Goal: Information Seeking & Learning: Learn about a topic

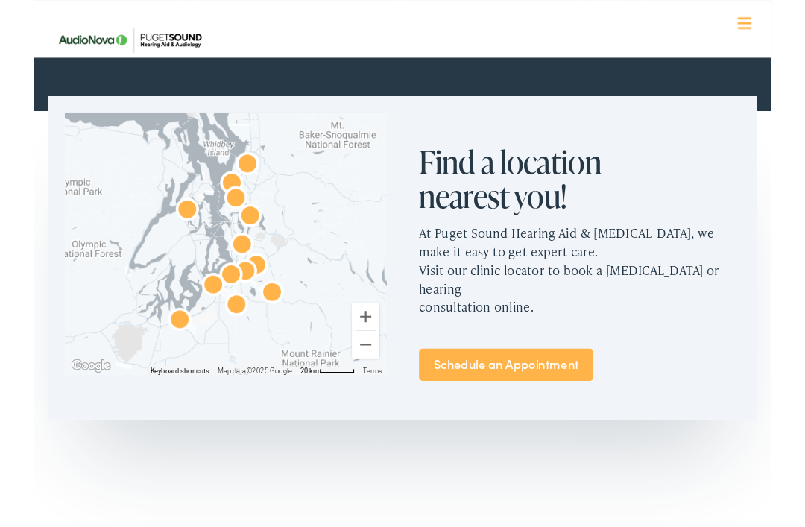
scroll to position [806, 0]
click at [497, 380] on link "Schedule an Appointment" at bounding box center [515, 397] width 190 height 35
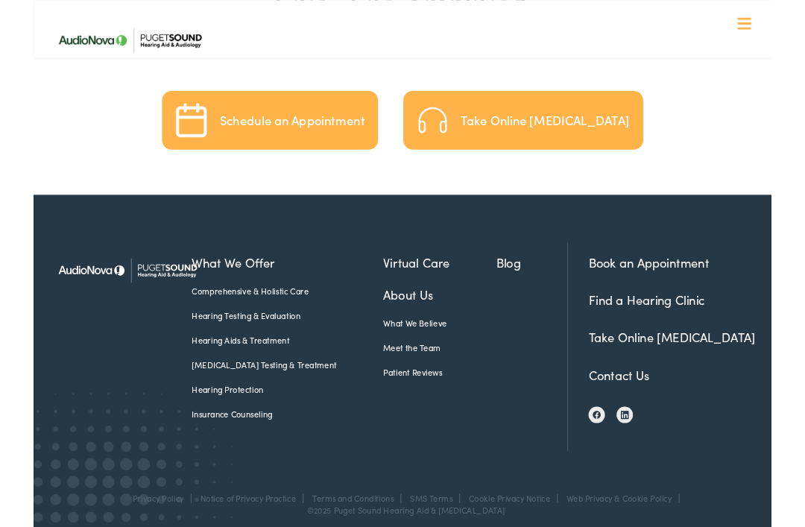
scroll to position [3348, 0]
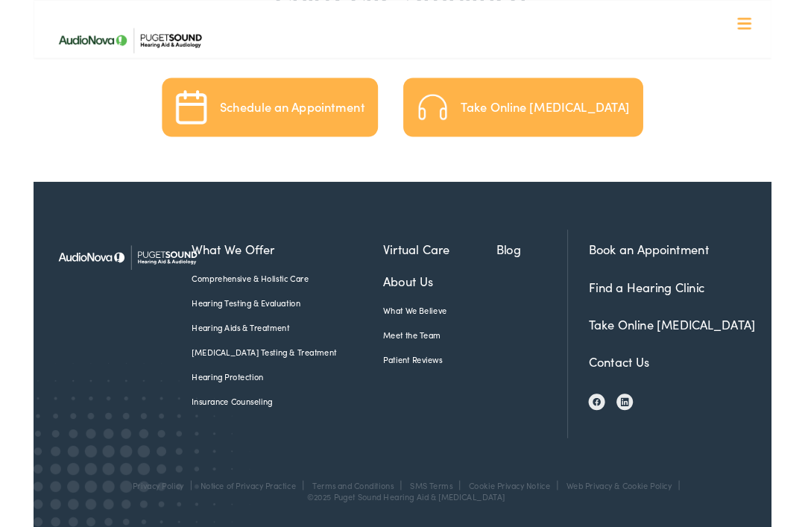
click at [262, 350] on link "Hearing Aids & Treatment" at bounding box center [277, 356] width 209 height 13
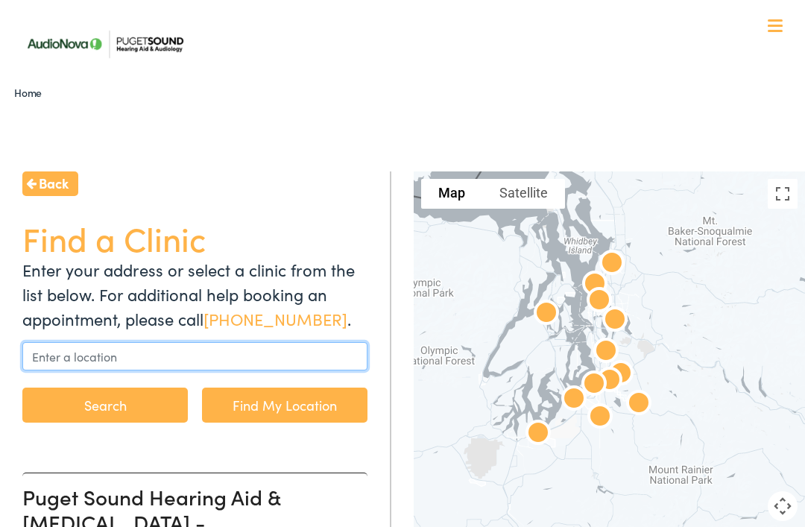
click at [209, 352] on input "text" at bounding box center [194, 356] width 345 height 28
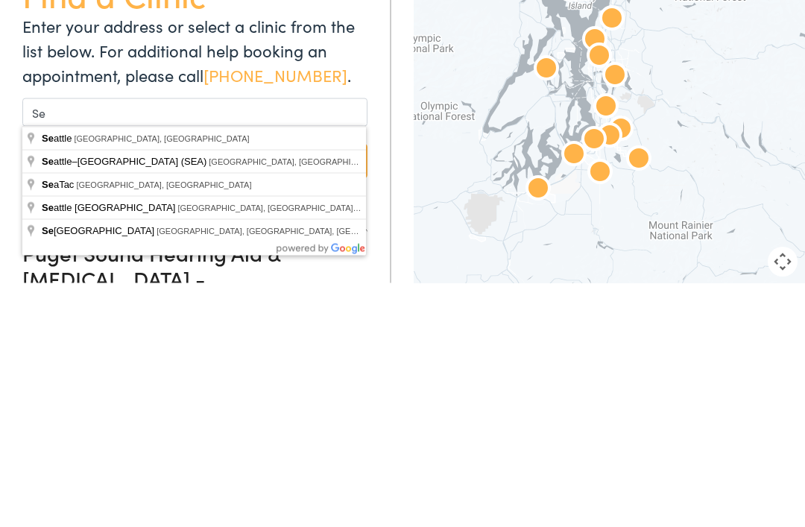
type input "Seattle, WA, USA"
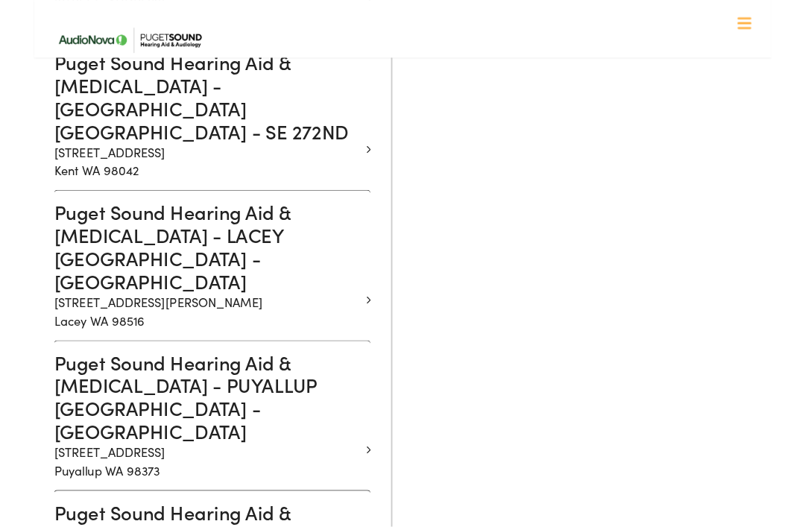
scroll to position [1385, 0]
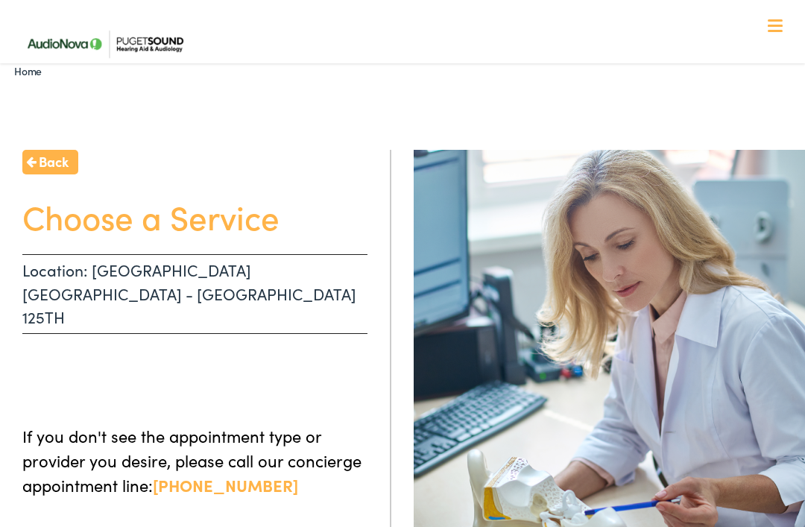
scroll to position [20, 0]
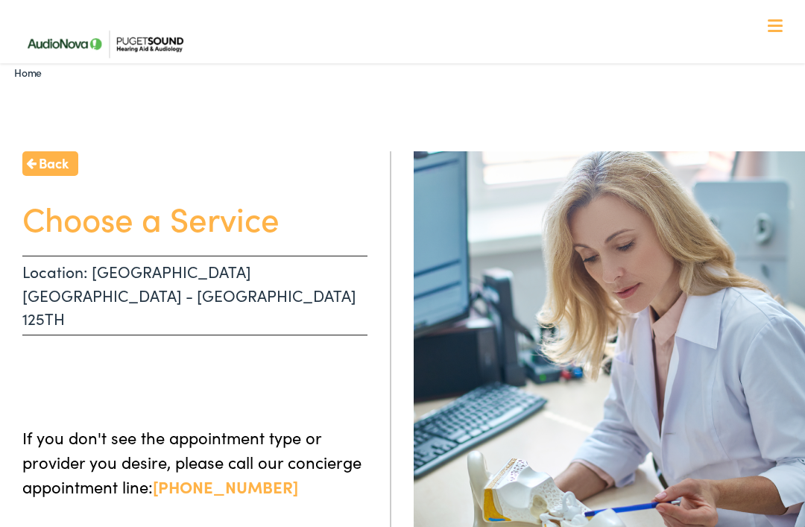
click at [265, 218] on h1 "Choose a Service" at bounding box center [194, 217] width 345 height 39
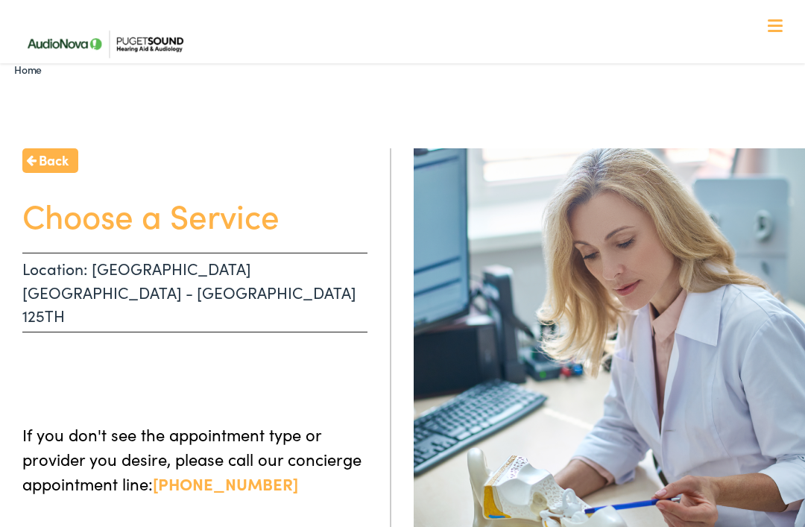
scroll to position [0, 0]
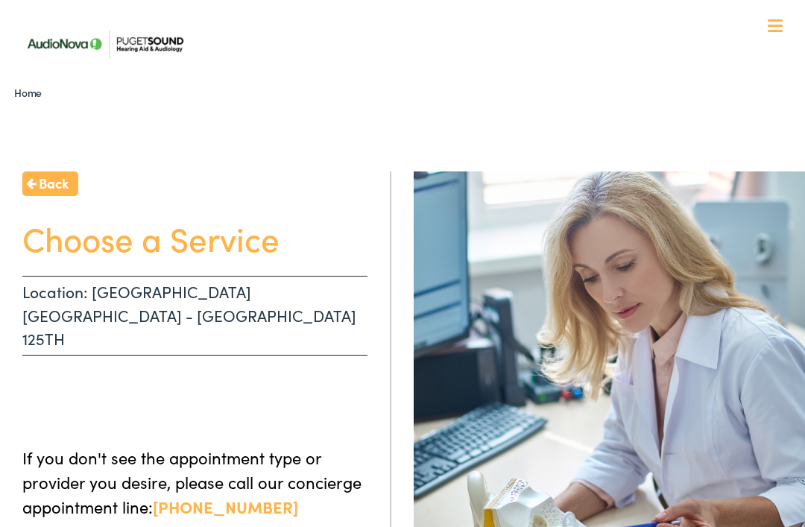
click at [235, 253] on h1 "Choose a Service" at bounding box center [194, 237] width 345 height 39
click at [251, 237] on h1 "Choose a Service" at bounding box center [194, 237] width 345 height 39
click at [268, 289] on p "Location: SEATTLE WA - NE 125TH" at bounding box center [194, 316] width 345 height 80
click at [32, 85] on link "Home" at bounding box center [31, 92] width 35 height 15
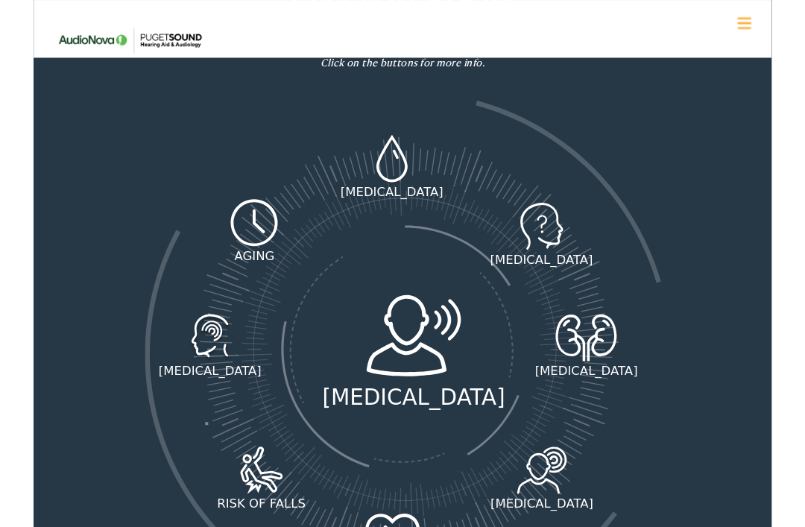
scroll to position [1885, 0]
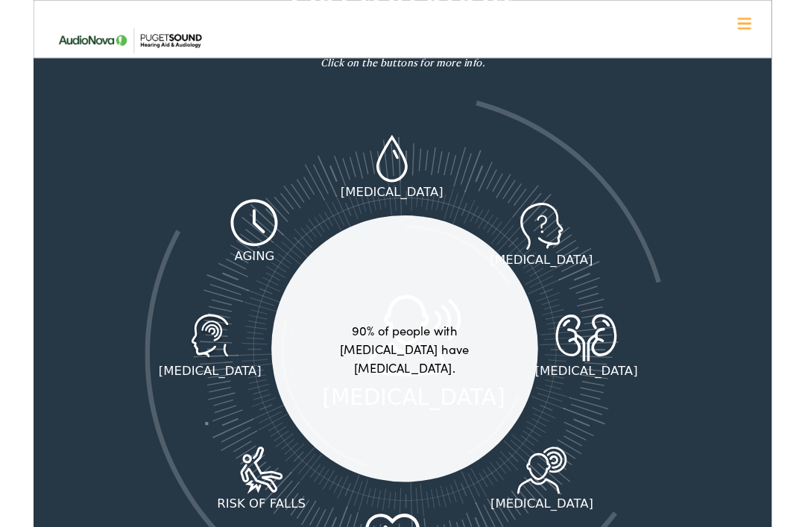
click at [562, 487] on icon at bounding box center [554, 513] width 69 height 52
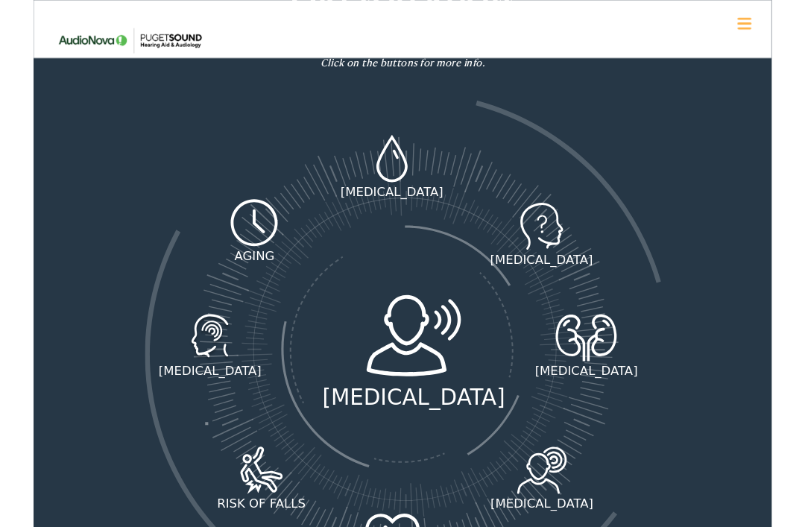
click at [727, 192] on div "Did you know hearing loss is directly related to these common medical condition…" at bounding box center [402, 325] width 715 height 712
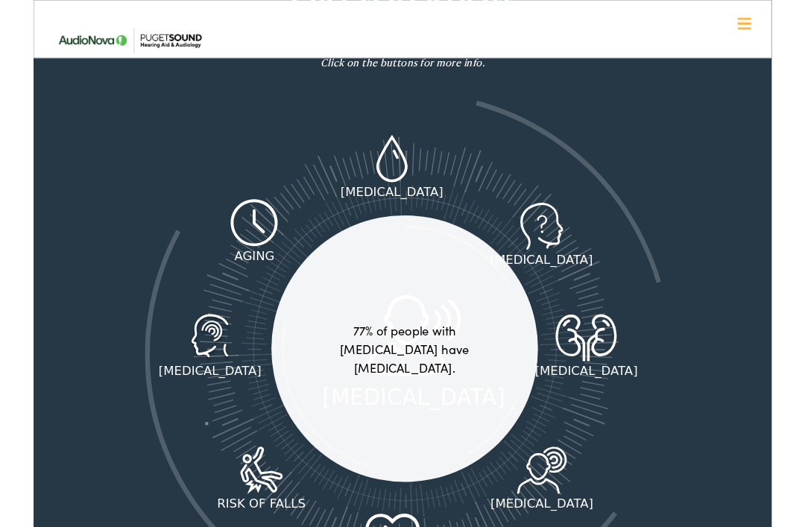
click at [614, 342] on icon at bounding box center [602, 368] width 78 height 52
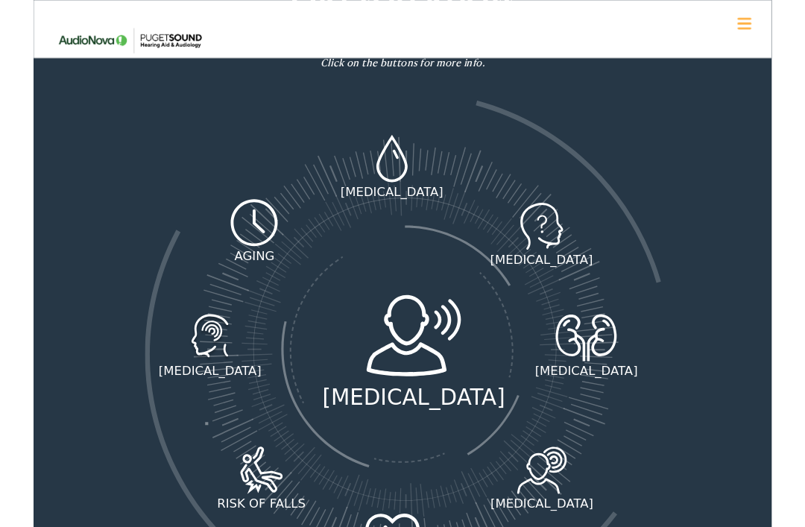
click at [732, 180] on div "Did you know hearing loss is directly related to these common medical condition…" at bounding box center [402, 325] width 715 height 712
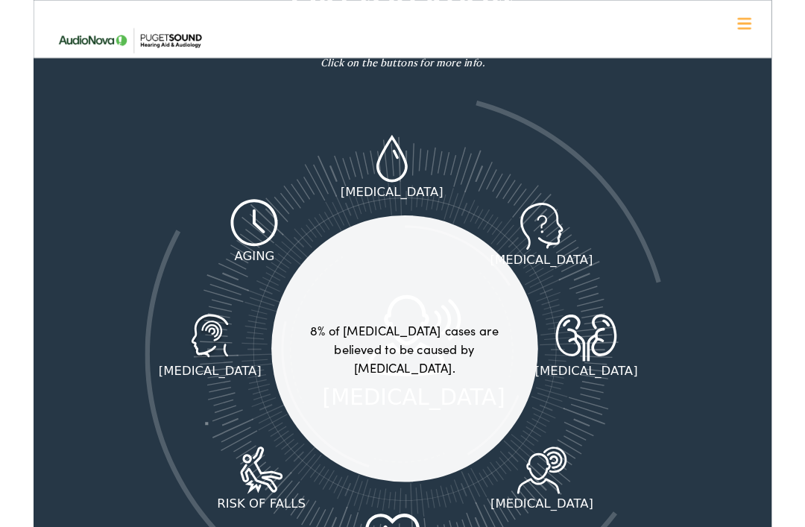
click at [566, 222] on icon at bounding box center [553, 247] width 63 height 52
click at [691, 155] on div "Did you know hearing loss is directly related to these common medical condition…" at bounding box center [402, 325] width 715 height 712
click at [395, 147] on icon at bounding box center [390, 173] width 39 height 52
click at [717, 158] on div "Did you know hearing loss is directly related to these common medical condition…" at bounding box center [402, 325] width 715 height 712
click at [235, 217] on icon at bounding box center [240, 243] width 55 height 52
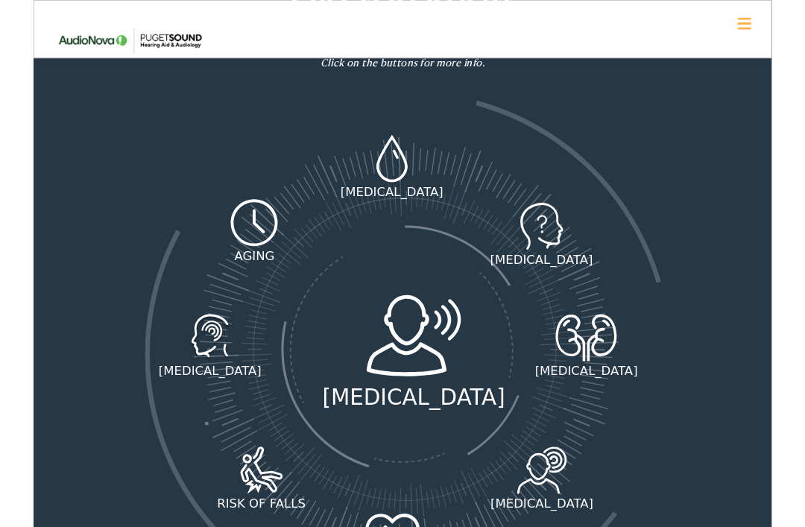
click at [728, 192] on div "Did you know hearing loss is directly related to these common medical condition…" at bounding box center [402, 325] width 715 height 712
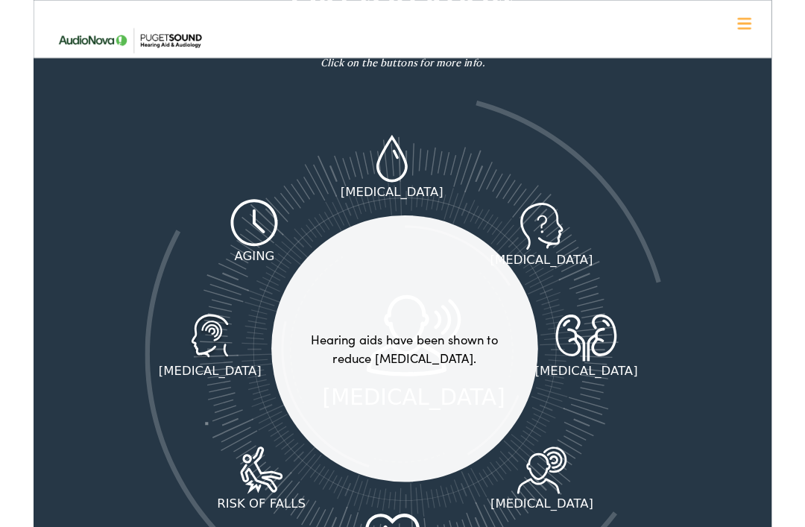
click at [206, 342] on icon at bounding box center [192, 368] width 63 height 52
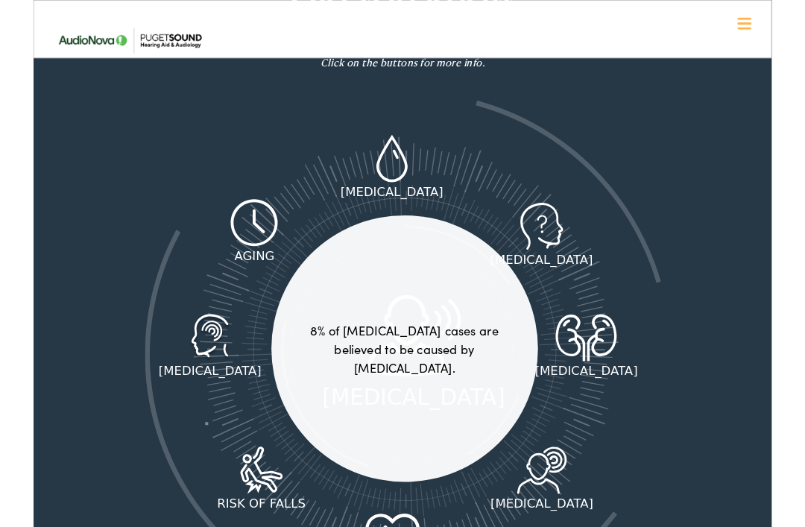
click at [692, 221] on div at bounding box center [555, 247] width 282 height 52
click at [248, 487] on icon at bounding box center [249, 513] width 62 height 52
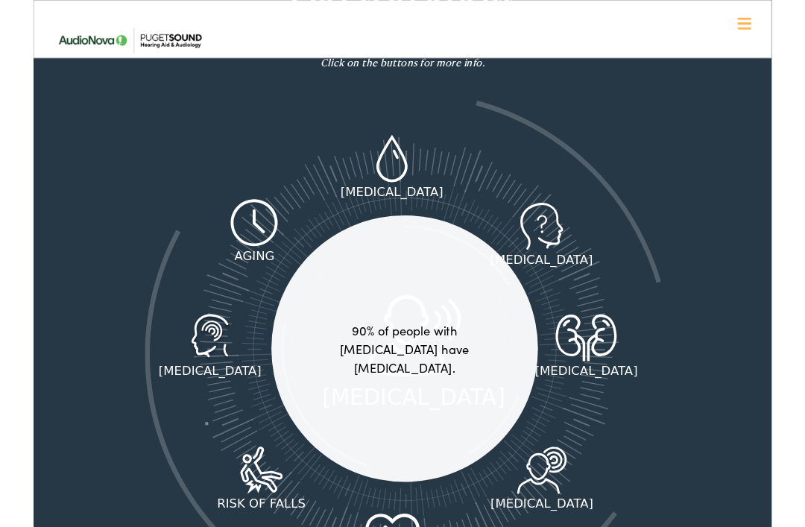
click at [544, 487] on icon at bounding box center [554, 513] width 69 height 52
click at [727, 208] on div "Did you know hearing loss is directly related to these common medical condition…" at bounding box center [402, 325] width 715 height 712
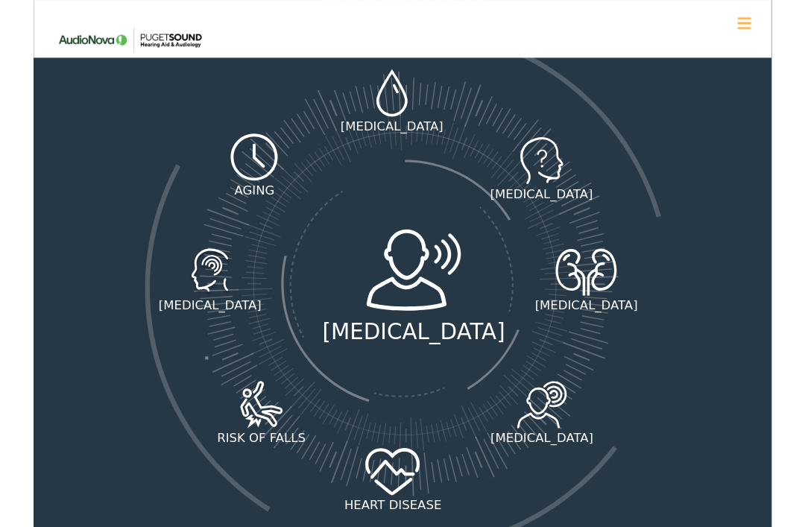
scroll to position [1956, 0]
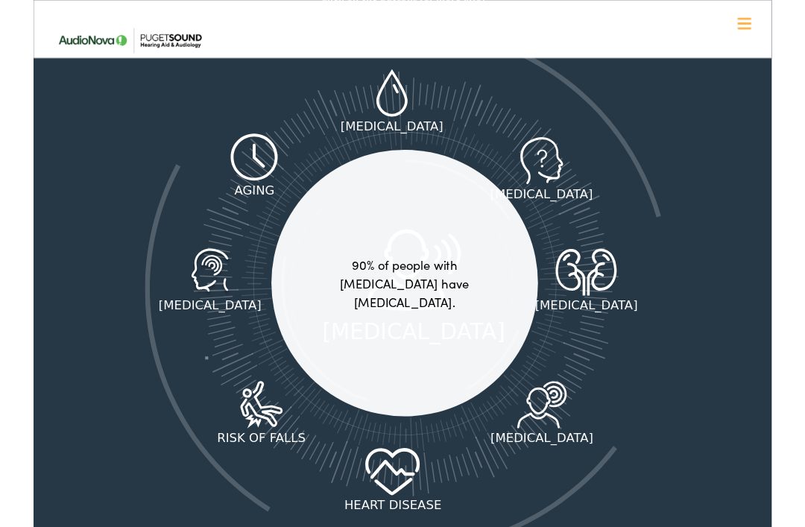
click at [558, 415] on icon at bounding box center [554, 441] width 69 height 52
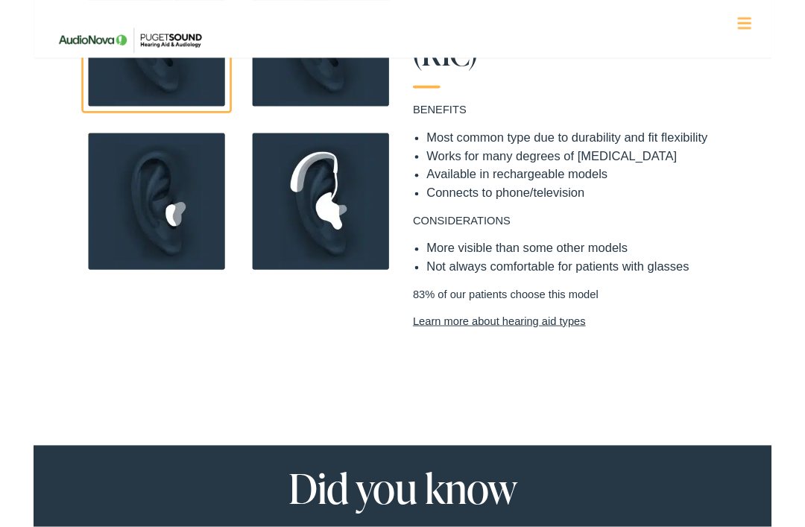
scroll to position [1346, 0]
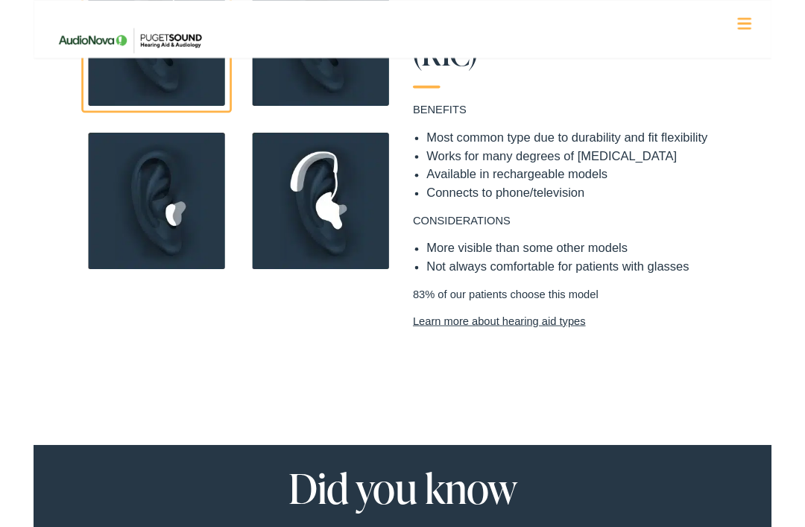
click at [491, 341] on link "Learn more about hearing aid types" at bounding box center [581, 350] width 335 height 18
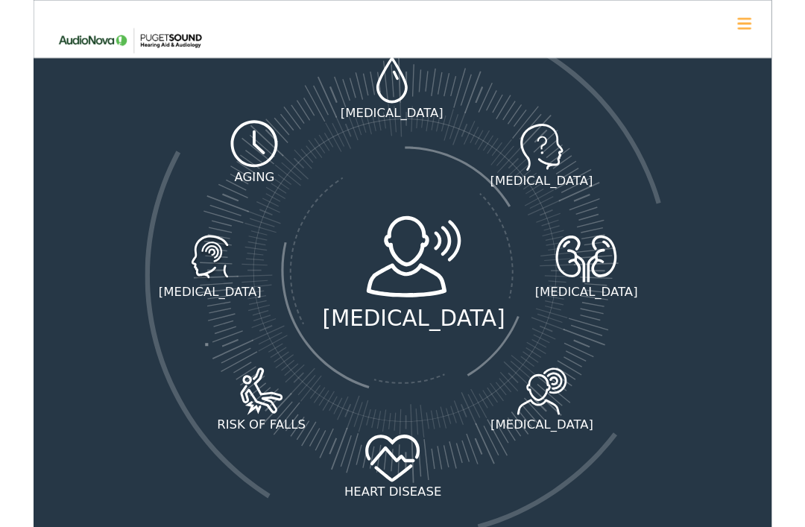
scroll to position [1994, 0]
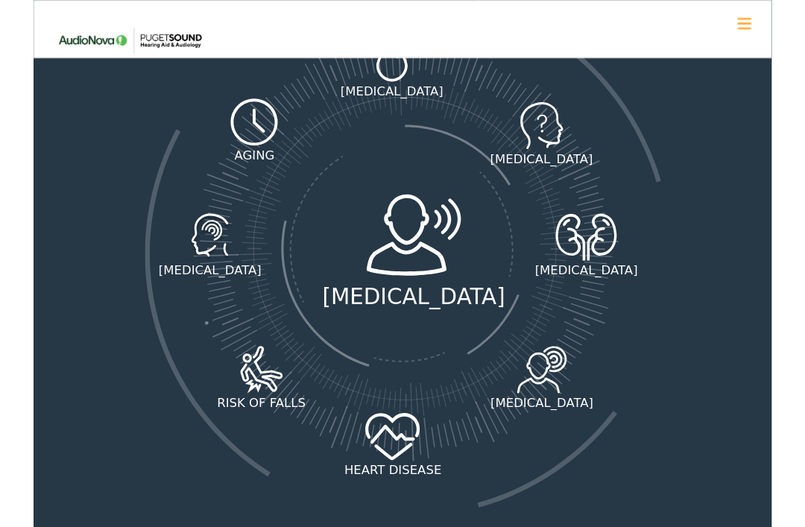
click at [552, 377] on icon at bounding box center [554, 403] width 69 height 52
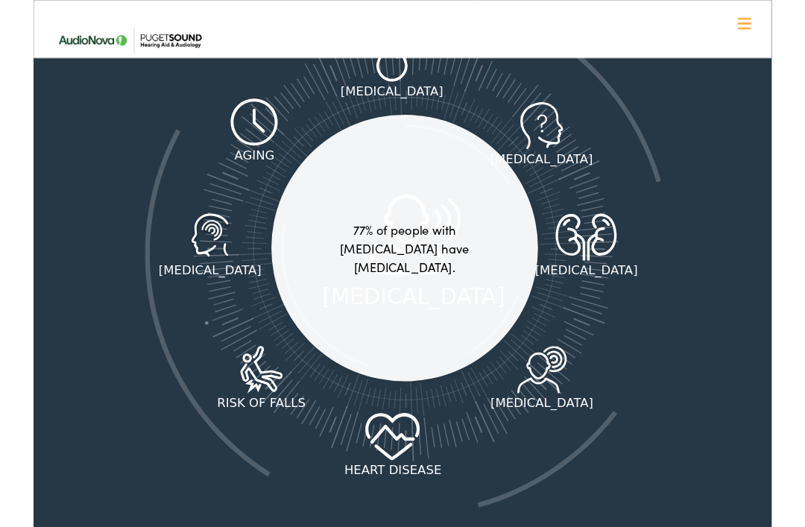
click at [605, 233] on icon at bounding box center [602, 259] width 78 height 52
click at [599, 233] on icon at bounding box center [602, 259] width 78 height 52
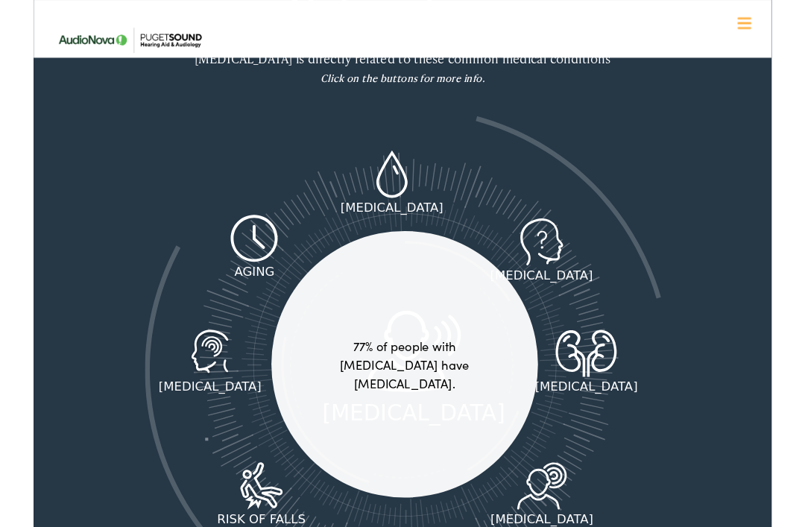
scroll to position [1868, 0]
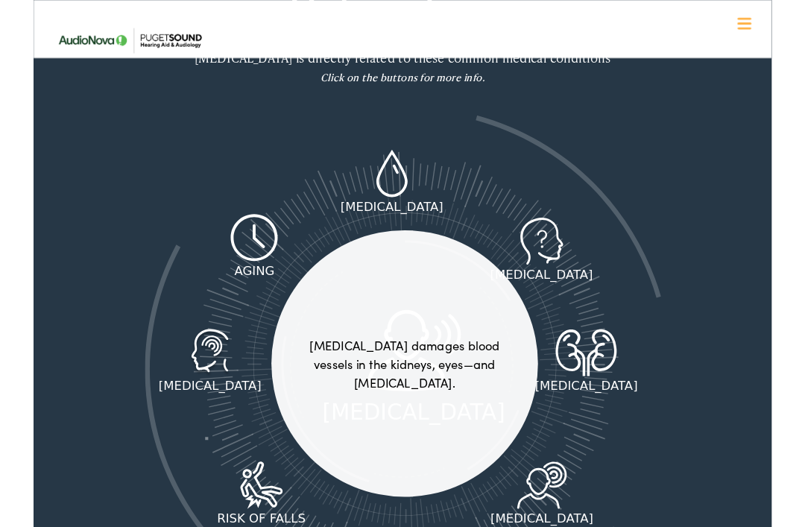
click at [391, 163] on icon at bounding box center [390, 189] width 39 height 52
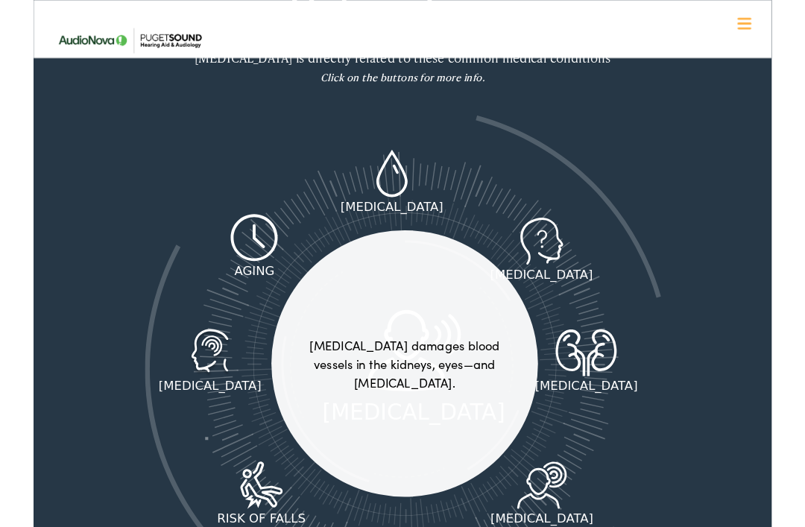
click at [405, 215] on div "[MEDICAL_DATA]" at bounding box center [391, 225] width 282 height 20
click at [408, 166] on icon at bounding box center [390, 189] width 39 height 52
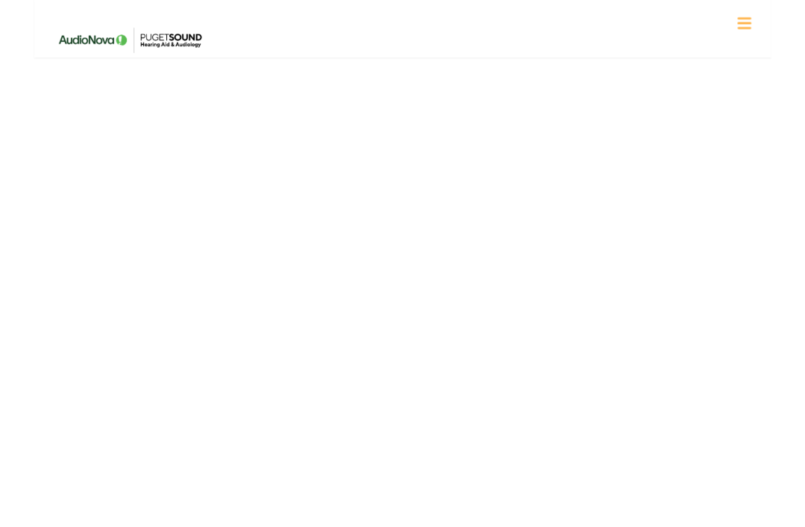
scroll to position [2728, 0]
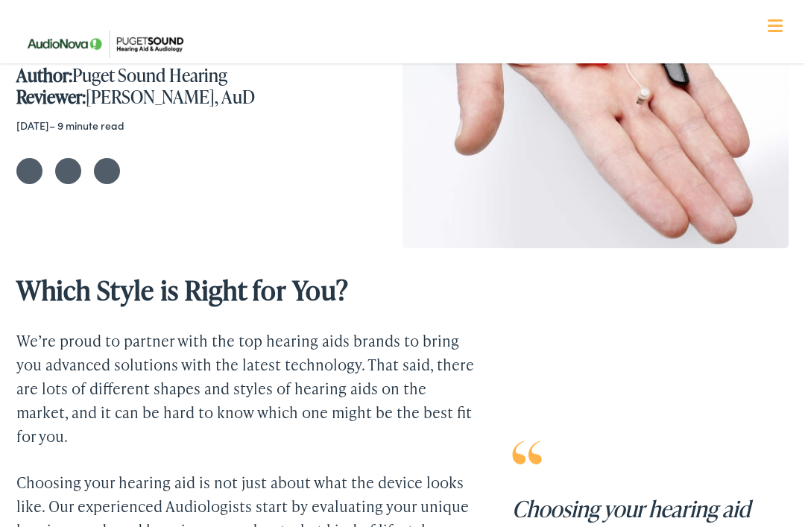
scroll to position [248, 0]
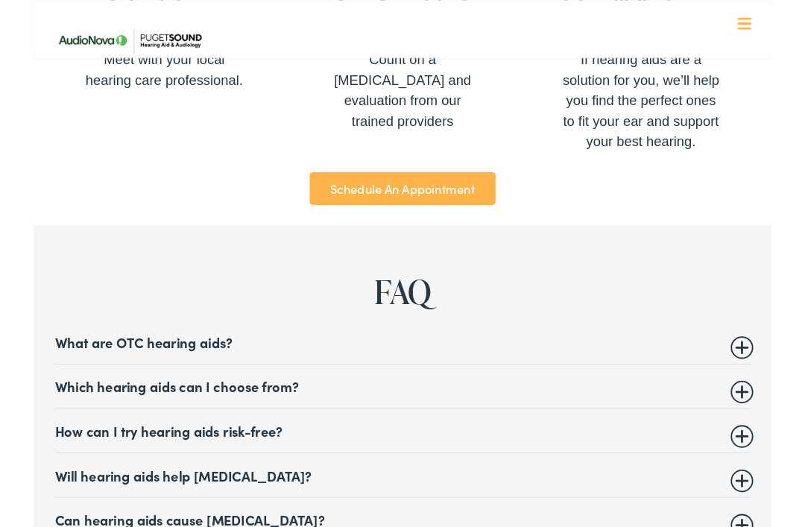
scroll to position [5542, 0]
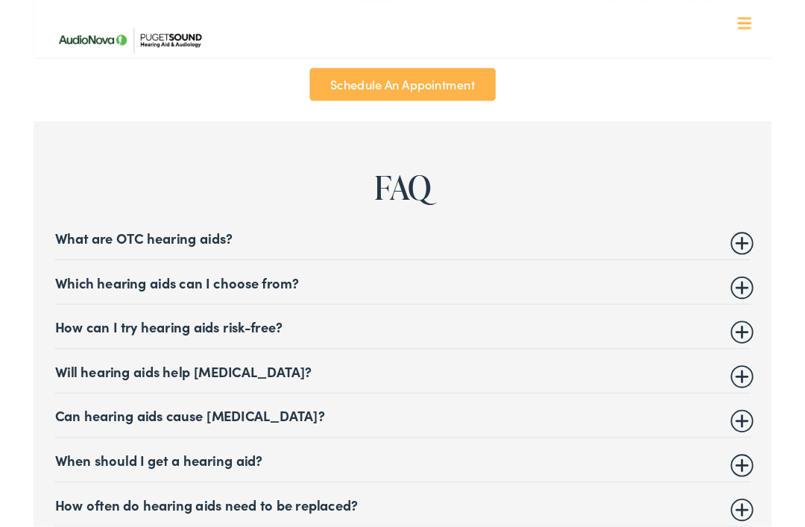
click at [778, 250] on summary "What are OTC hearing aids?" at bounding box center [402, 259] width 759 height 18
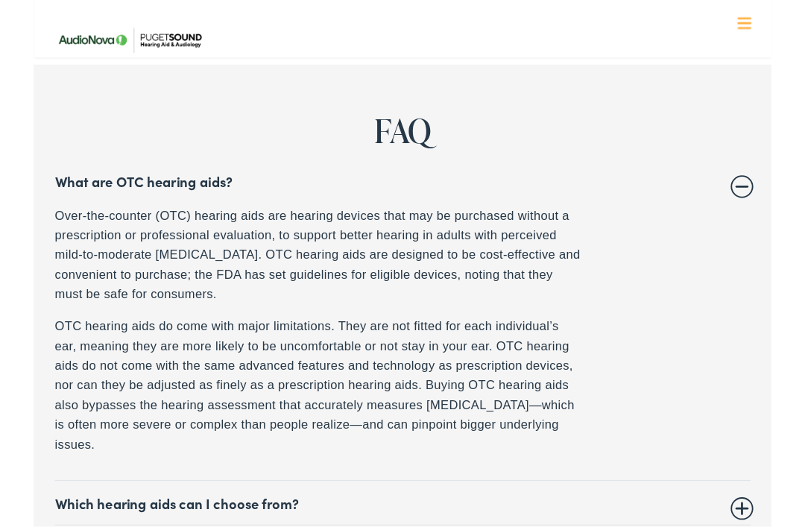
scroll to position [5611, 0]
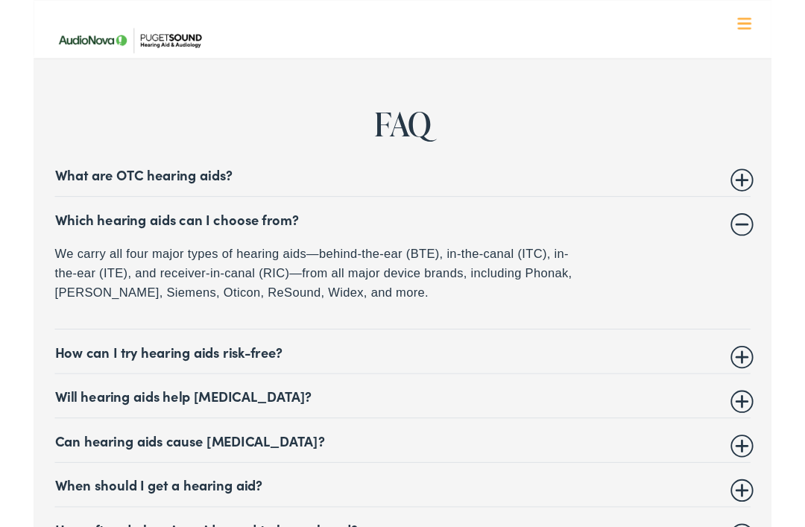
click at [780, 423] on summary "Will hearing aids help [MEDICAL_DATA]?" at bounding box center [402, 432] width 759 height 18
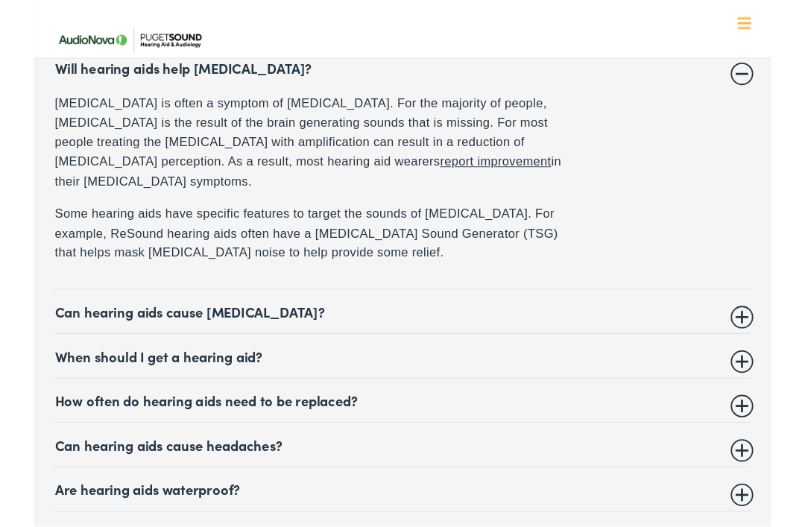
scroll to position [5887, 0]
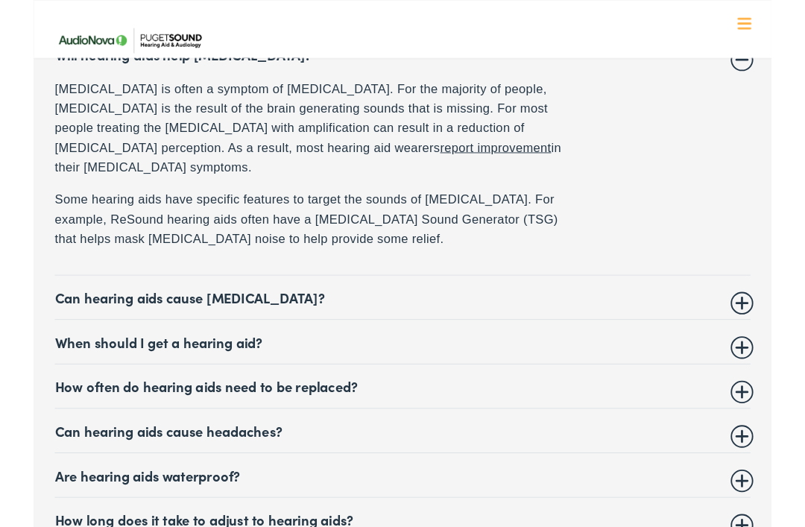
click at [766, 315] on summary "Can hearing aids cause [MEDICAL_DATA]?" at bounding box center [402, 324] width 759 height 18
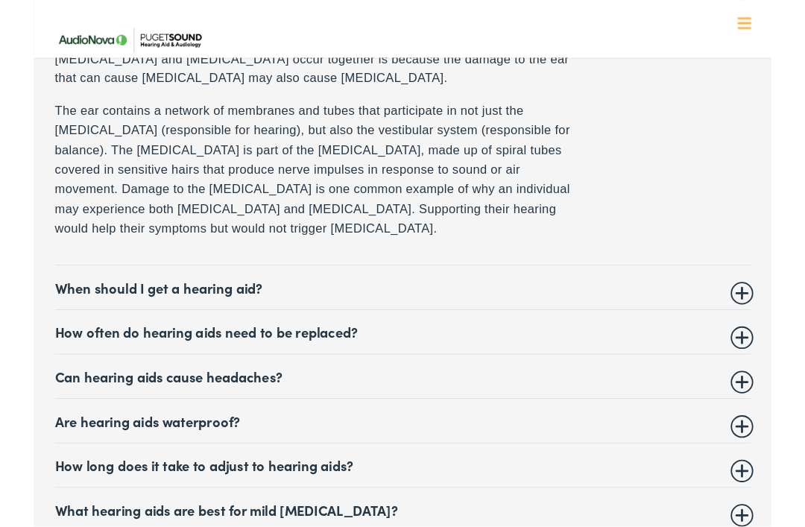
scroll to position [5992, 0]
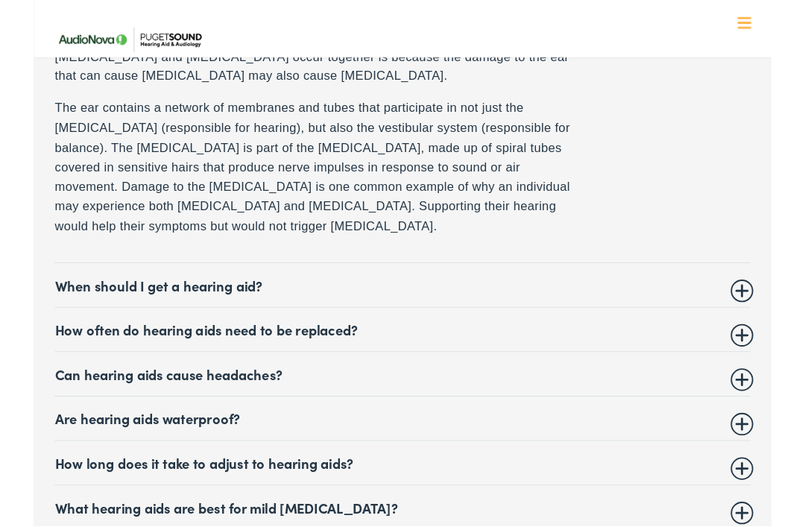
click at [777, 351] on summary "How often do hearing aids need to be replaced?" at bounding box center [402, 360] width 759 height 18
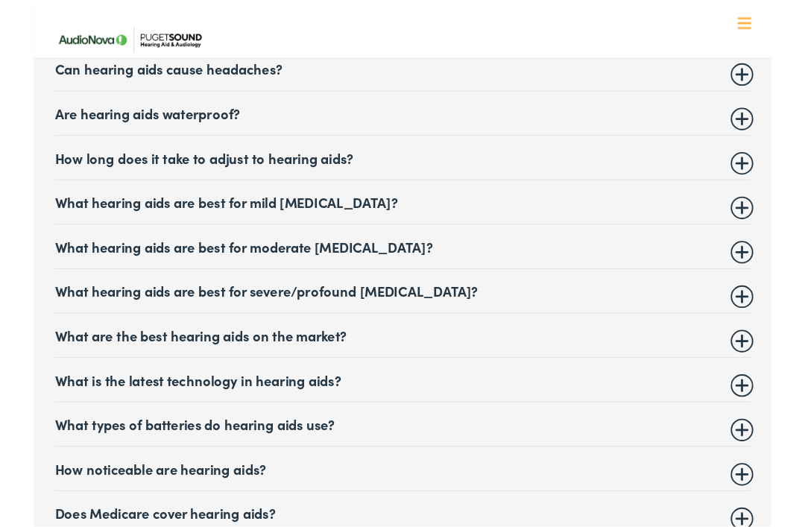
scroll to position [6206, 0]
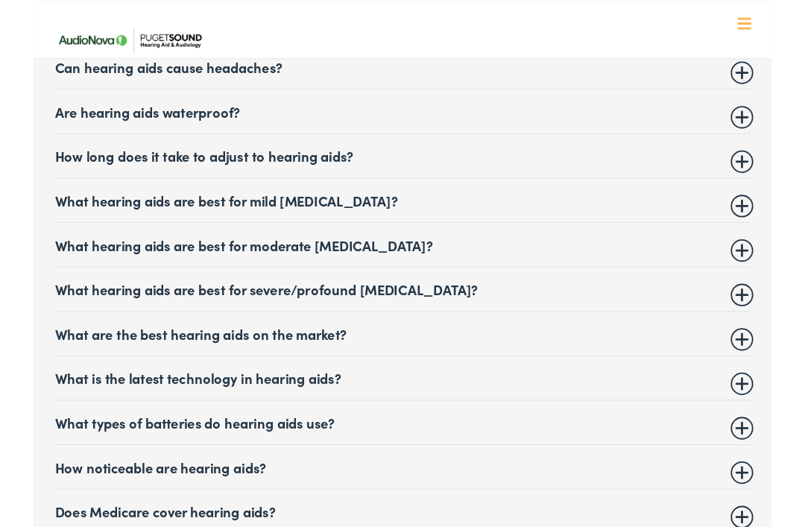
click at [754, 258] on summary "What hearing aids are best for moderate [MEDICAL_DATA]?" at bounding box center [402, 267] width 759 height 18
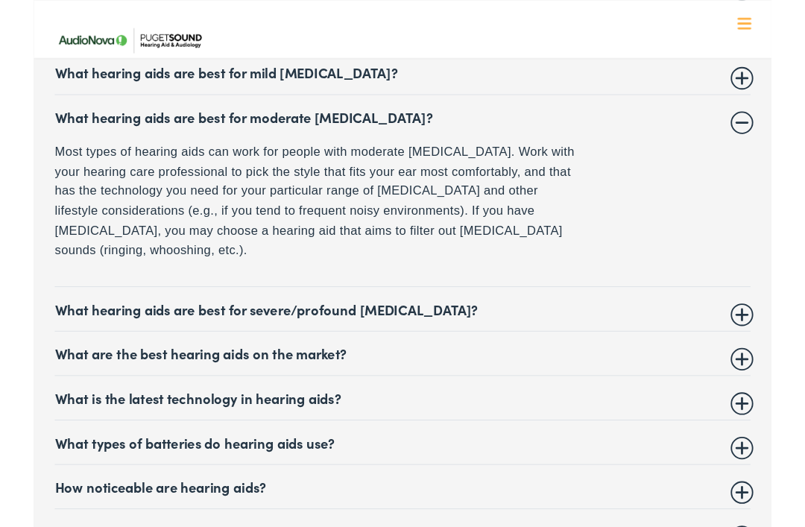
click at [761, 376] on summary "What are the best hearing aids on the market?" at bounding box center [402, 385] width 759 height 18
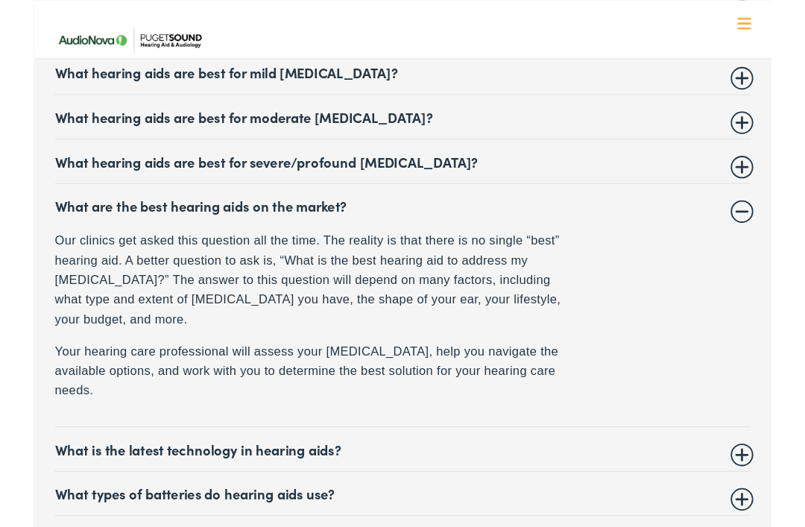
click at [777, 481] on summary "What is the latest technology in hearing aids?" at bounding box center [402, 490] width 759 height 18
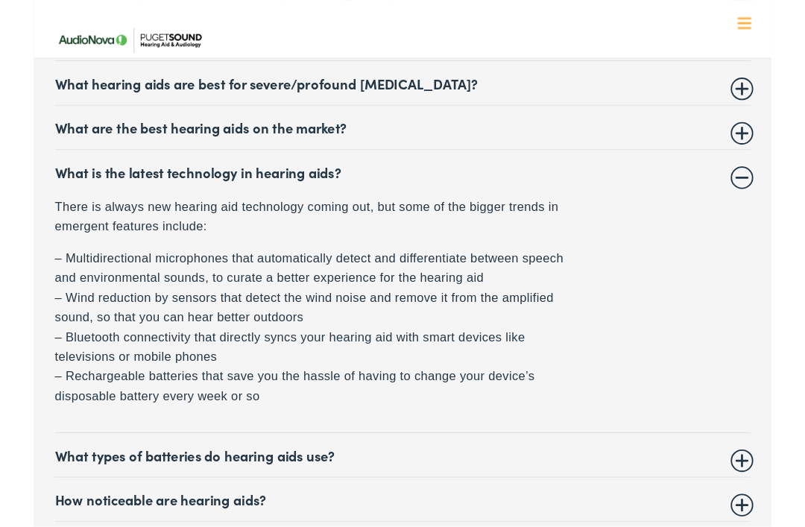
scroll to position [6294, 0]
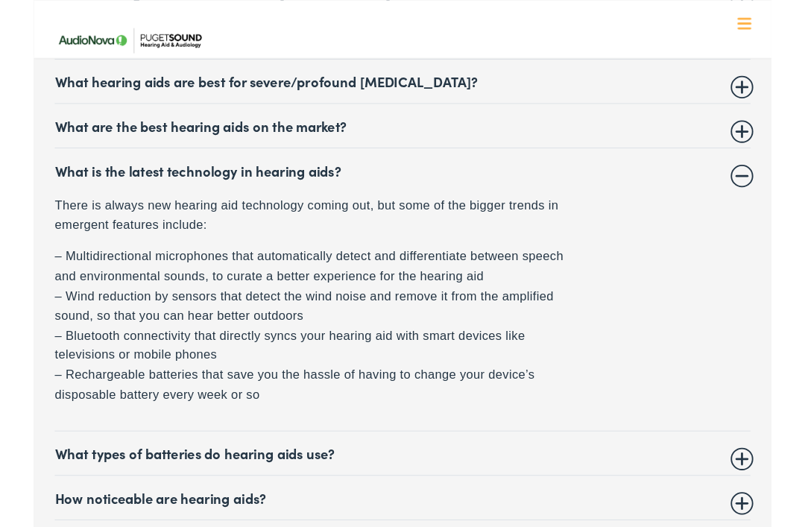
click at [771, 485] on summary "What types of batteries do hearing aids use?" at bounding box center [402, 494] width 759 height 18
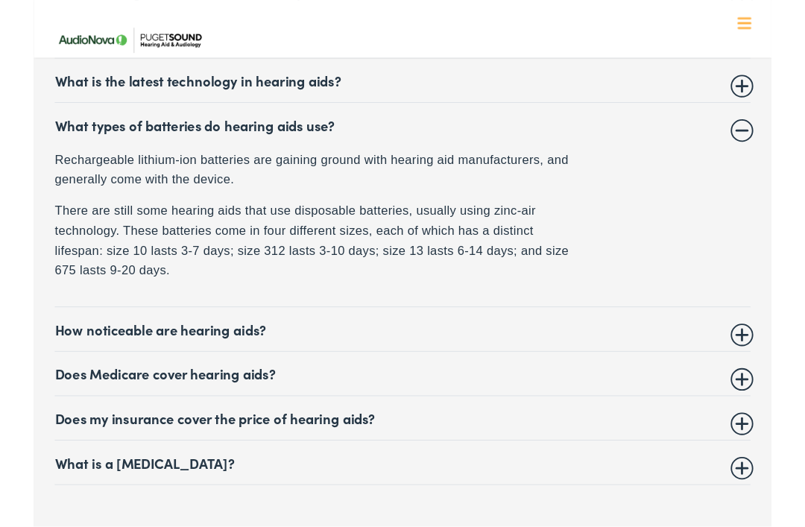
click at [768, 350] on summary "How noticeable are hearing aids?" at bounding box center [402, 359] width 759 height 18
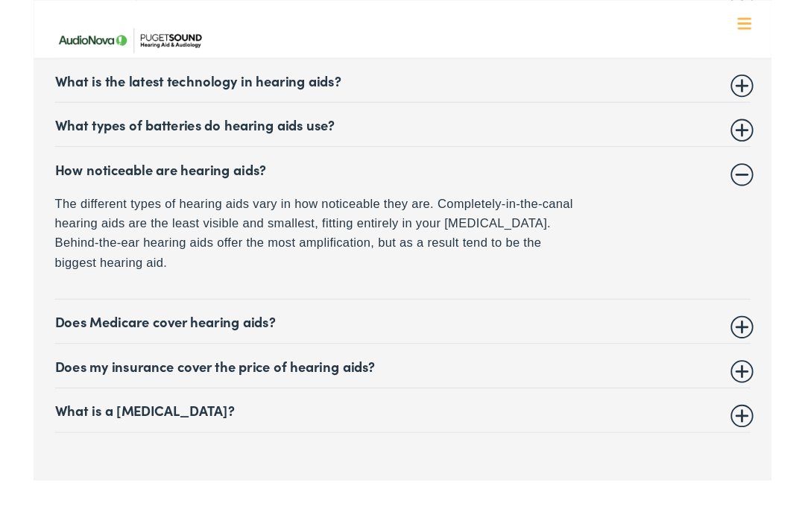
click at [781, 341] on summary "Does Medicare cover hearing aids?" at bounding box center [402, 350] width 759 height 18
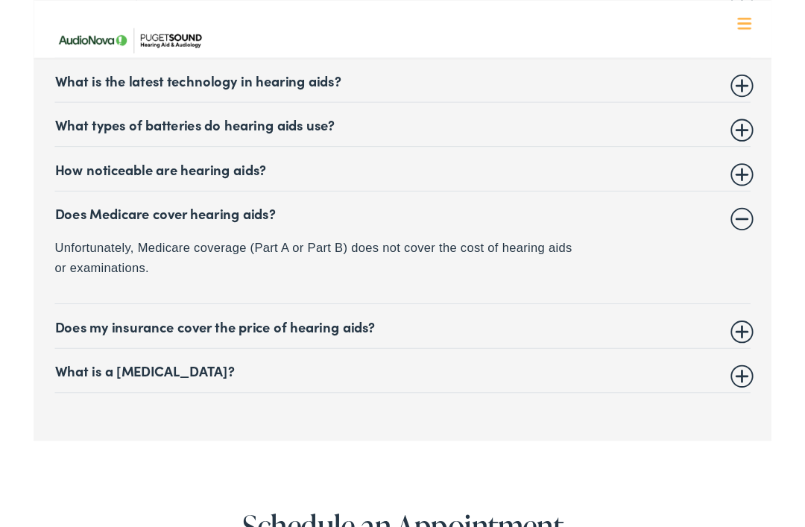
click at [771, 347] on summary "Does my insurance cover the price of hearing aids?" at bounding box center [402, 356] width 759 height 18
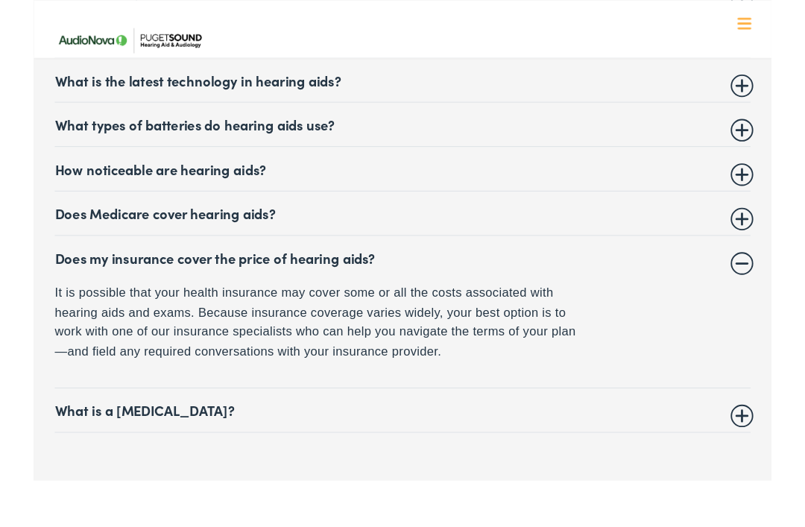
click at [770, 438] on summary "What is a [MEDICAL_DATA]?" at bounding box center [402, 447] width 759 height 18
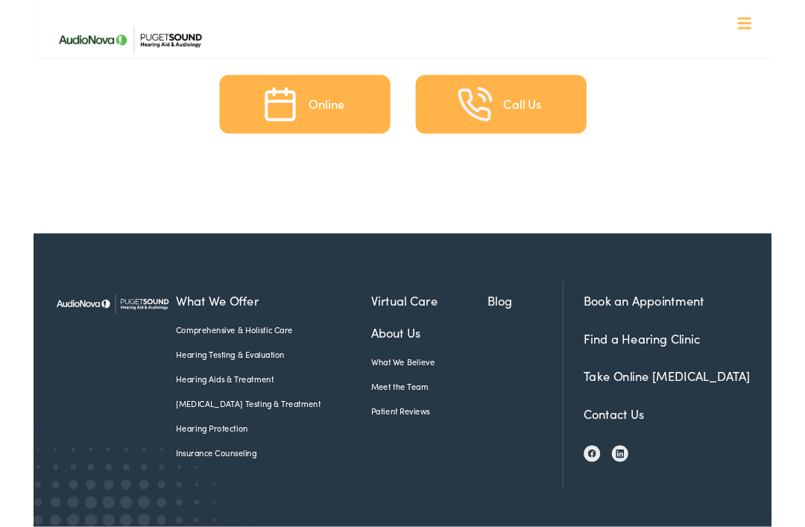
scroll to position [7194, 0]
